Goal: Transaction & Acquisition: Download file/media

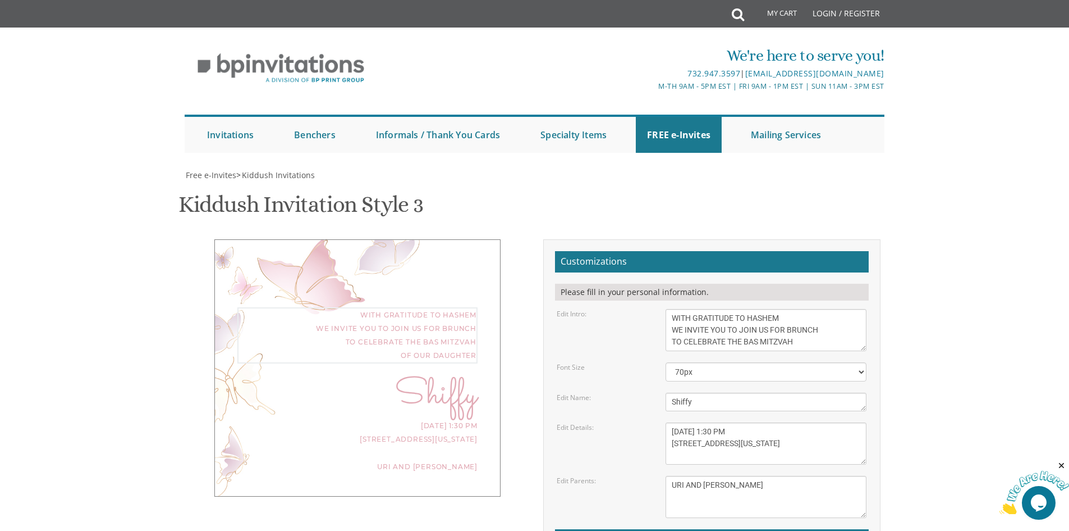
drag, startPoint x: 771, startPoint y: 216, endPoint x: 830, endPoint y: 222, distance: 59.3
click at [830, 309] on textarea "We would like to invite you to the kiddush of our dear daughter/granddaughter" at bounding box center [766, 330] width 201 height 42
type textarea "WITH GRATITUDE TO HASHEM WE INVITE YOU TO JOIN US TO CELEBRATE THE BAS MITZVAH …"
click at [951, 260] on body "My Cart Total: View Cart Item(s) Submit My Cart Total: View Cart Item(s) Login …" at bounding box center [534, 467] width 1069 height 935
click at [935, 367] on body "My Cart Total: View Cart Item(s) Submit My Cart Total: View Cart Item(s) Login …" at bounding box center [534, 467] width 1069 height 935
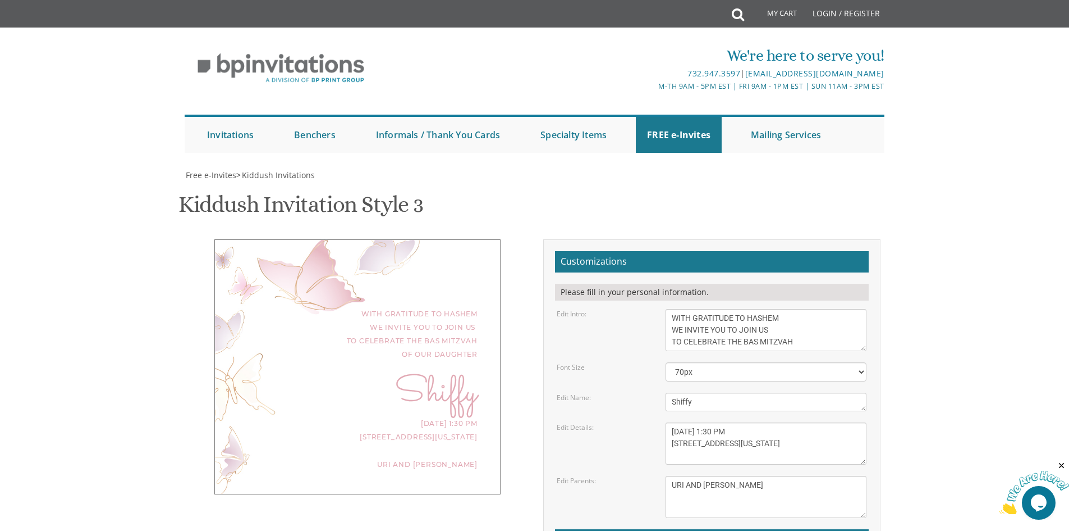
drag, startPoint x: 605, startPoint y: 442, endPoint x: 614, endPoint y: 431, distance: 14.4
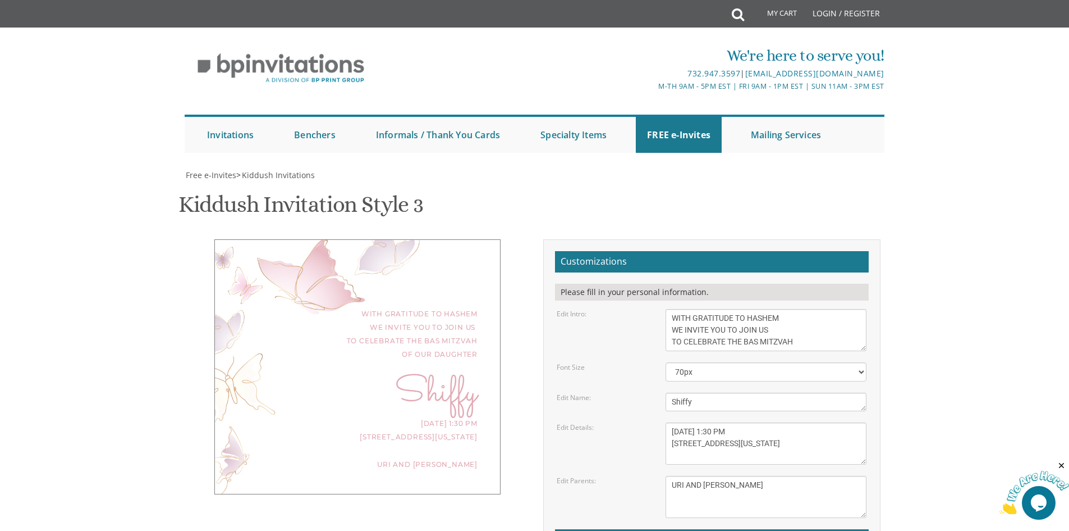
type input "[EMAIL_ADDRESS][DOMAIN_NAME]"
